Goal: Information Seeking & Learning: Learn about a topic

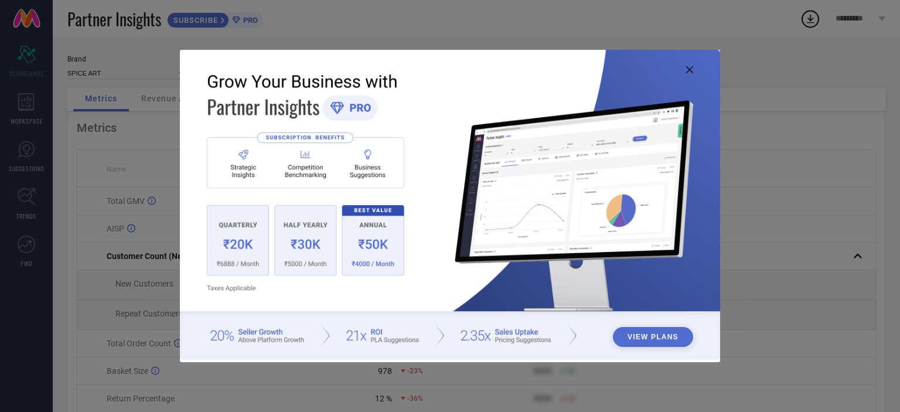
click at [692, 69] on icon at bounding box center [689, 69] width 7 height 7
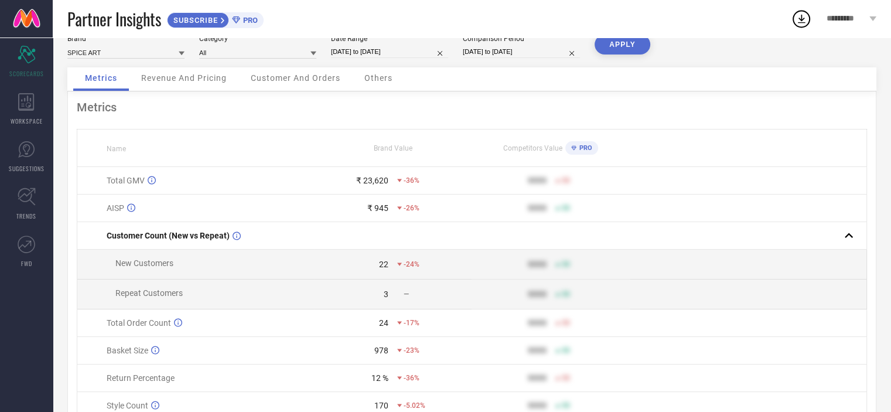
scroll to position [21, 0]
click at [23, 112] on div "WORKSPACE" at bounding box center [26, 109] width 53 height 47
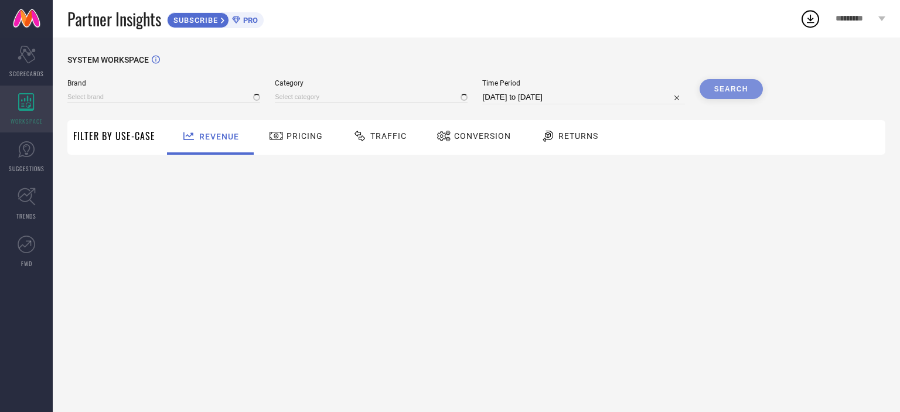
type input "SPICE ART"
type input "All"
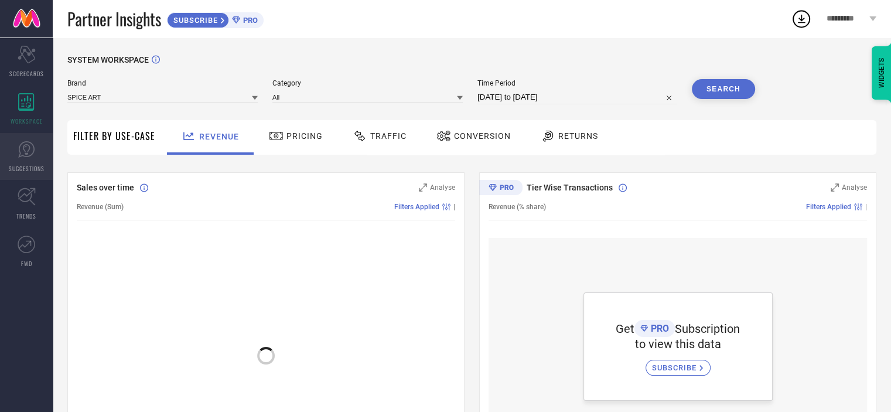
click at [32, 147] on icon at bounding box center [27, 150] width 18 height 18
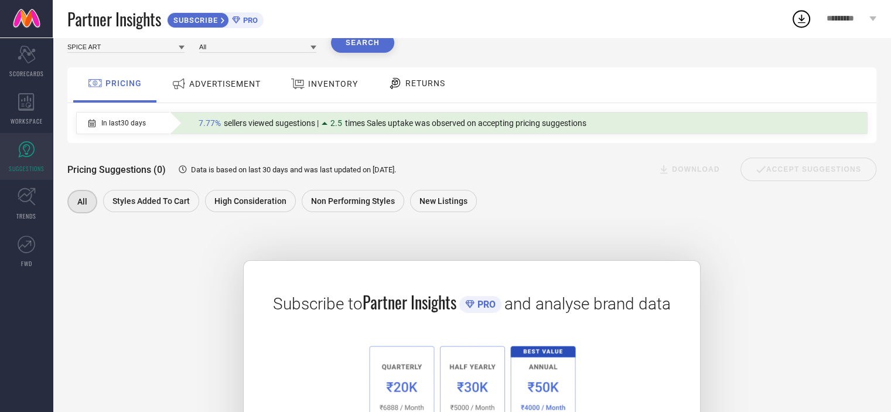
scroll to position [48, 0]
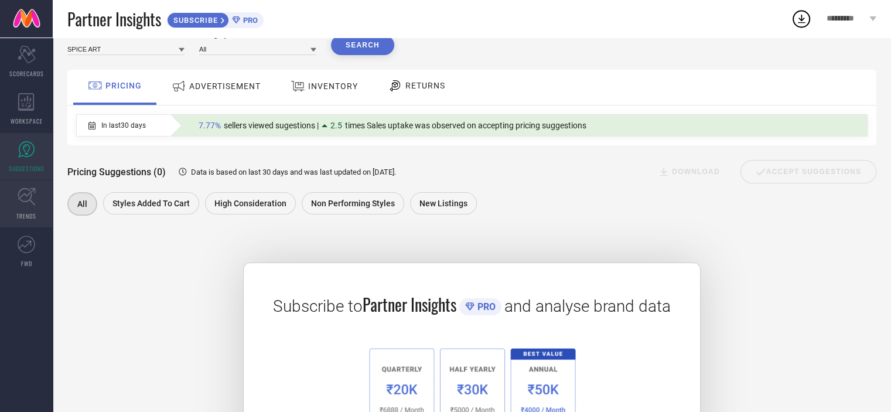
click at [39, 198] on link "TRENDS" at bounding box center [26, 203] width 53 height 47
